Goal: Complete application form: Complete application form

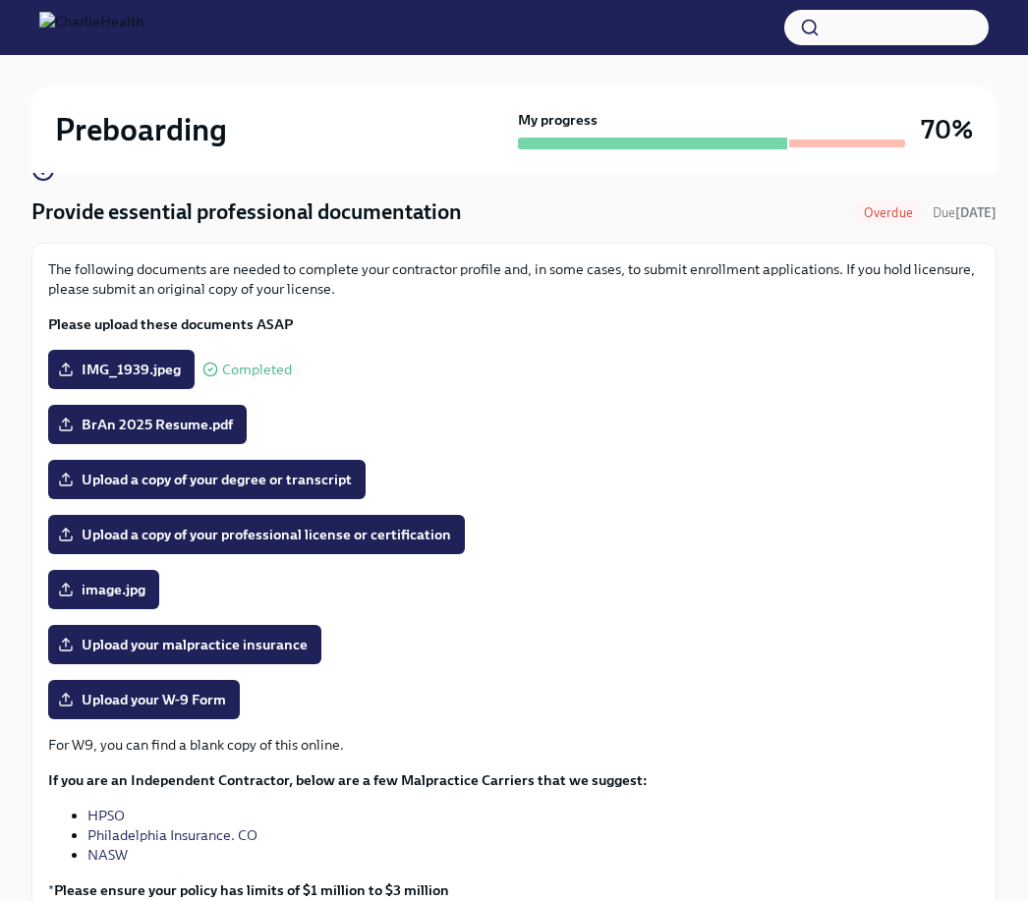
scroll to position [149, 0]
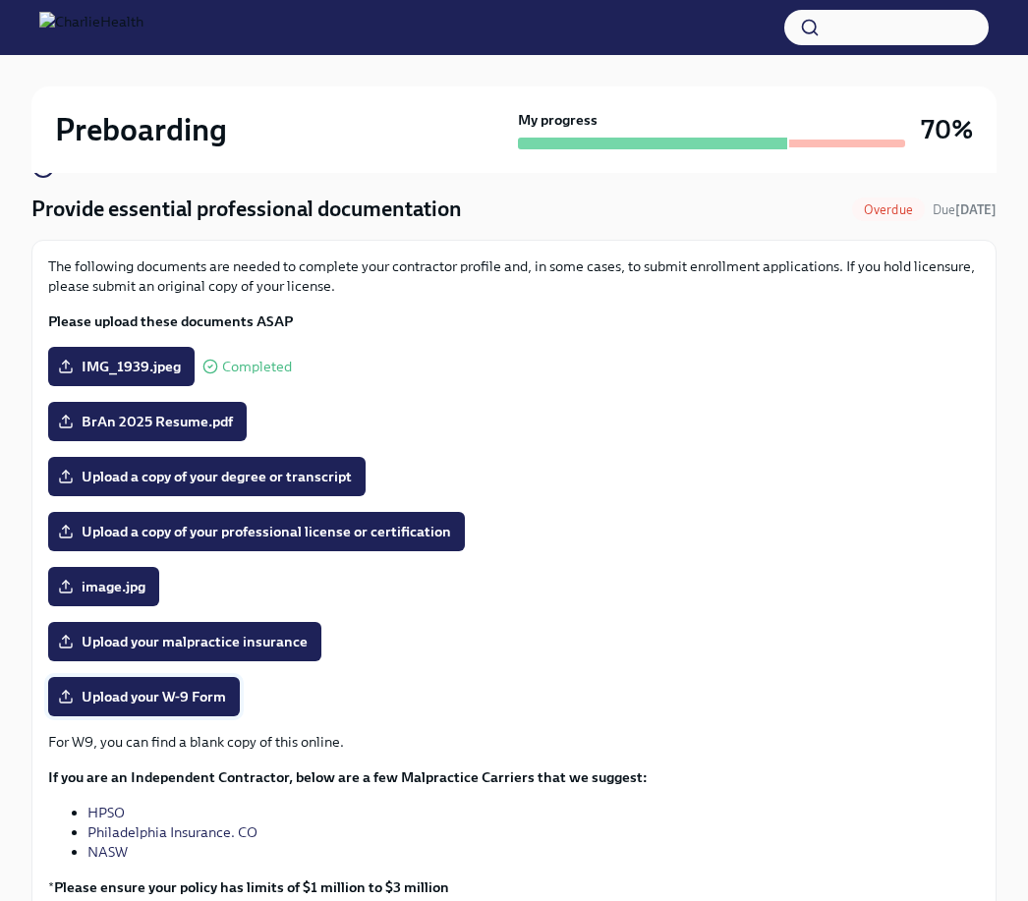
click at [208, 692] on span "Upload your W-9 Form" at bounding box center [144, 697] width 164 height 20
click at [0, 0] on input "Upload your W-9 Form" at bounding box center [0, 0] width 0 height 0
click at [214, 415] on span "BrAn 2025 Resume.pdf" at bounding box center [147, 422] width 171 height 20
click at [0, 0] on input "BrAn 2025 Resume.pdf" at bounding box center [0, 0] width 0 height 0
click at [195, 411] on label "BrAn 2025 Resume.pdf" at bounding box center [147, 421] width 199 height 39
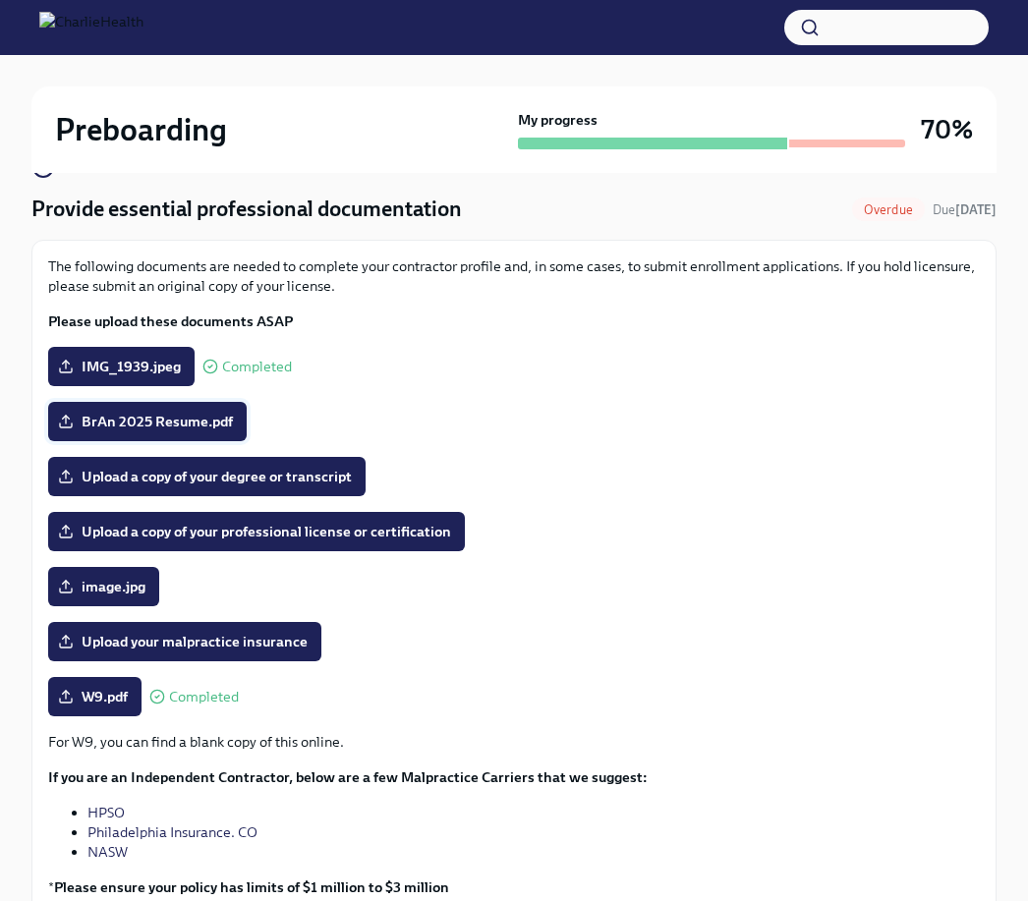
click at [0, 0] on input "BrAn 2025 Resume.pdf" at bounding box center [0, 0] width 0 height 0
click at [64, 428] on icon at bounding box center [66, 426] width 12 height 4
click at [0, 0] on input "BrAn 2025 Resume.pdf" at bounding box center [0, 0] width 0 height 0
click at [121, 593] on span "image.jpg" at bounding box center [104, 587] width 84 height 20
click at [0, 0] on input "image.jpg" at bounding box center [0, 0] width 0 height 0
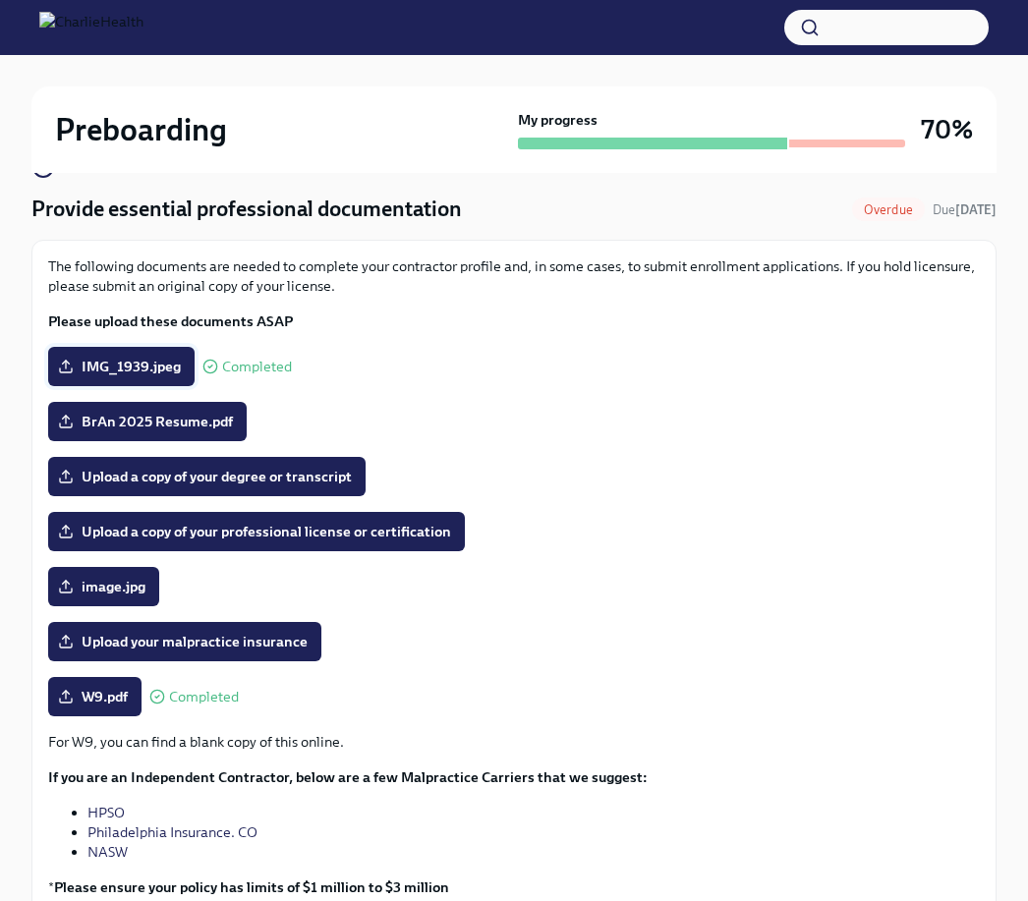
click at [164, 367] on span "IMG_1939.jpeg" at bounding box center [121, 367] width 119 height 20
click at [0, 0] on input "IMG_1939.jpeg" at bounding box center [0, 0] width 0 height 0
click at [272, 369] on span "Completed" at bounding box center [257, 367] width 70 height 15
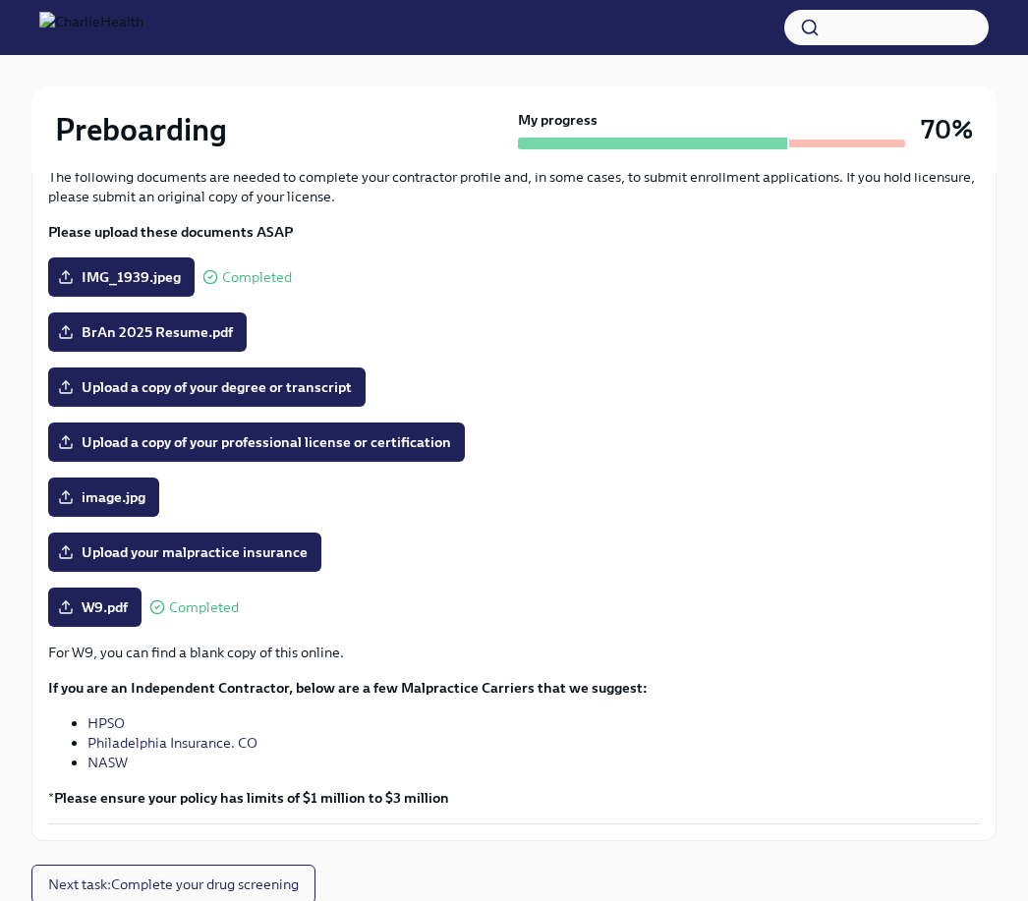
scroll to position [238, 0]
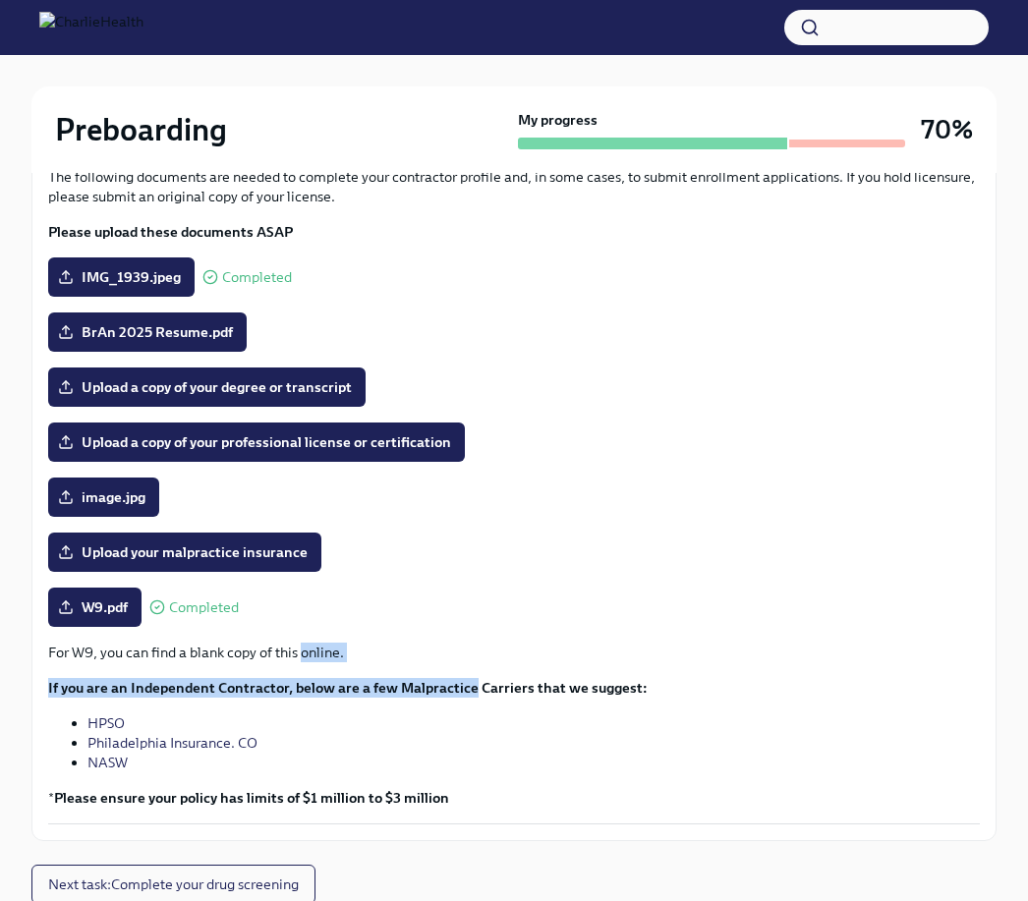
click at [606, 534] on div "Upload your malpractice insurance" at bounding box center [514, 553] width 932 height 39
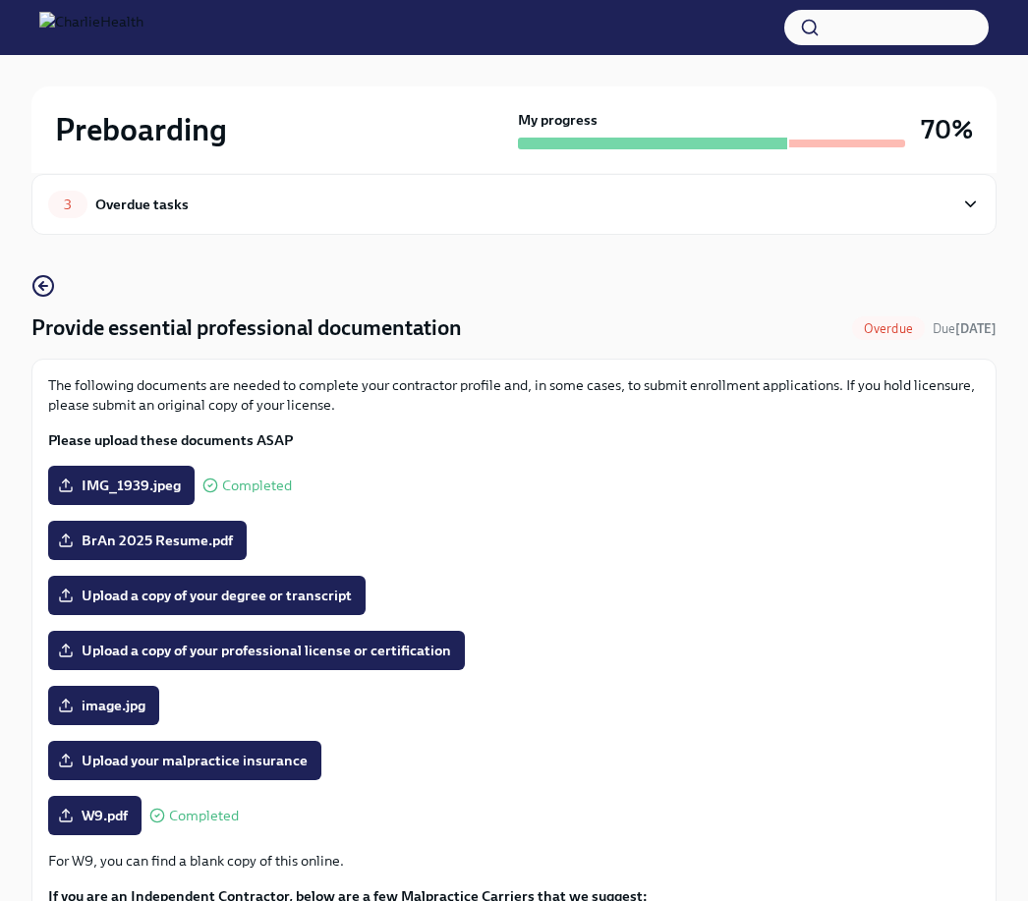
scroll to position [0, 0]
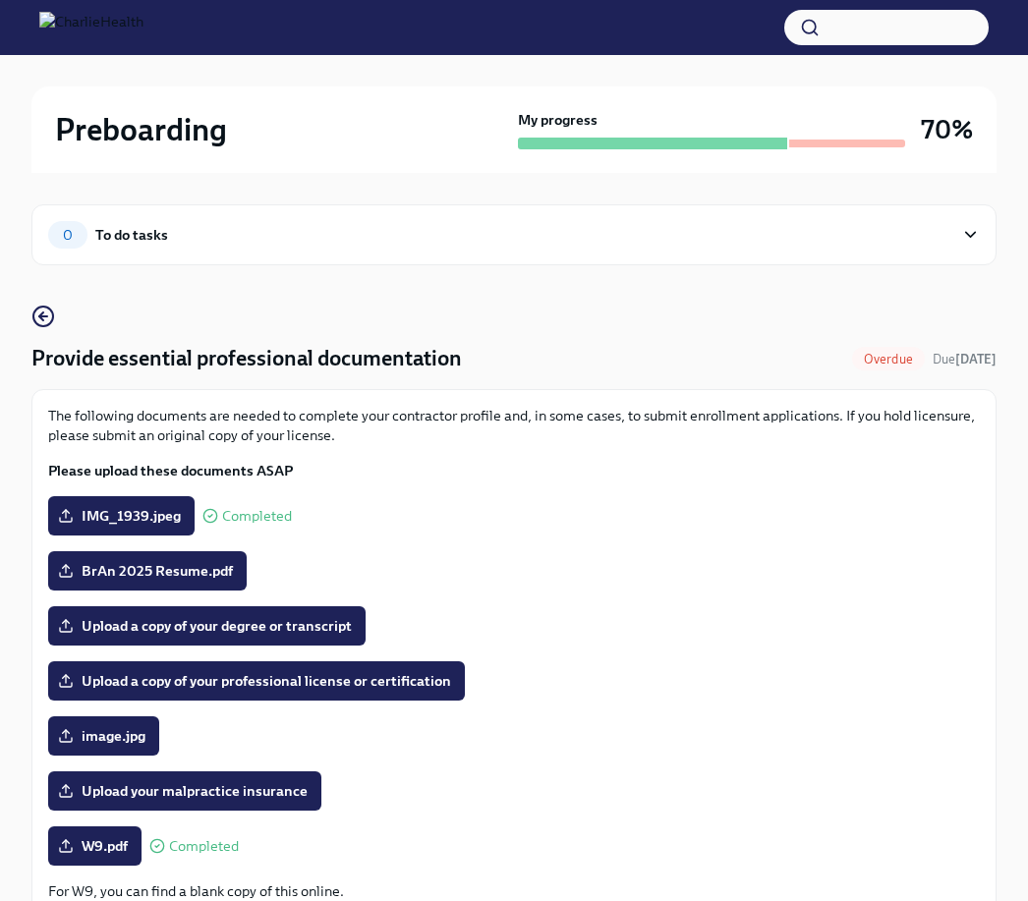
click at [981, 246] on div "0 To do tasks" at bounding box center [513, 234] width 965 height 61
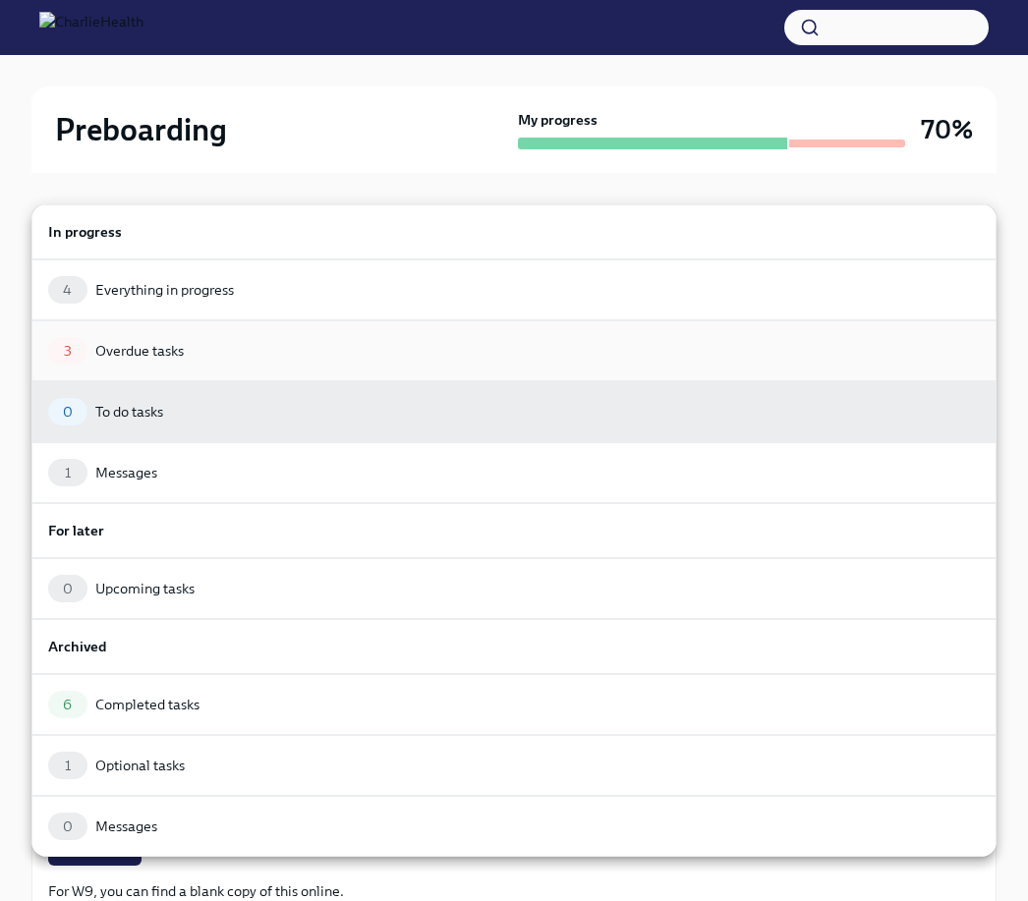
click at [567, 349] on div "3 Overdue tasks" at bounding box center [514, 351] width 932 height 28
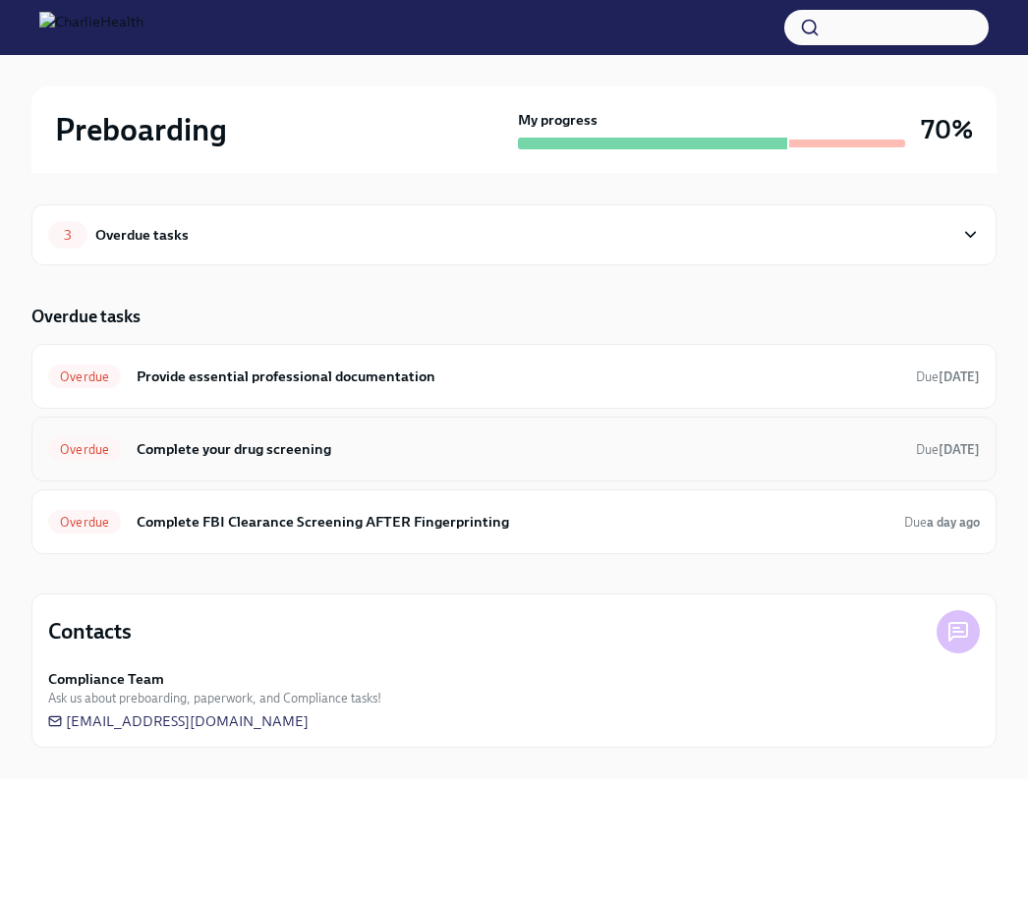
click at [939, 442] on strong "[DATE]" at bounding box center [959, 449] width 41 height 15
